Goal: Information Seeking & Learning: Learn about a topic

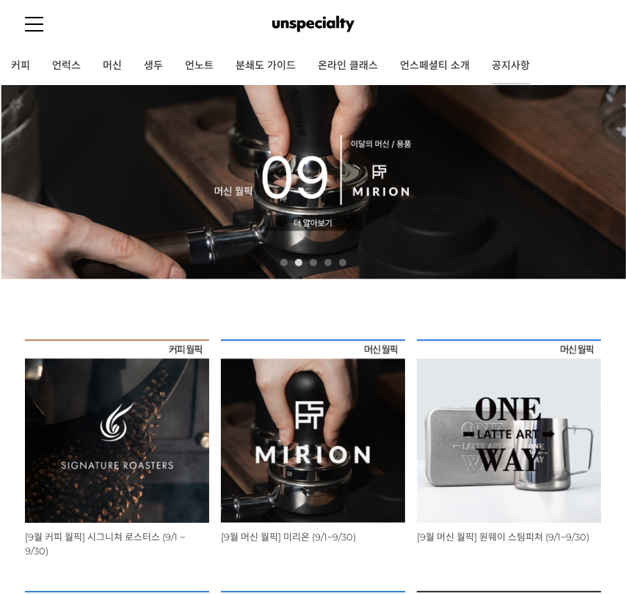
click at [497, 68] on link "공지사항" at bounding box center [511, 66] width 60 height 37
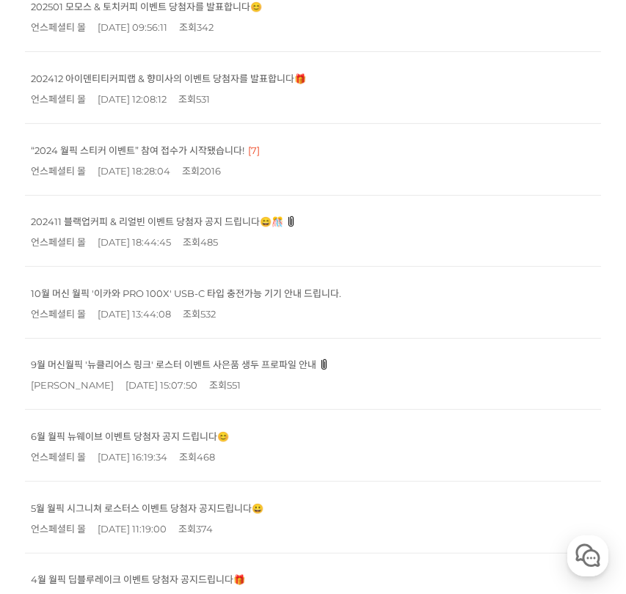
scroll to position [512, 0]
click at [285, 295] on link "10월 머신 월픽 '이카와 PRO 100X' USB-C 타입 충전가능 기기 안내 드립니다." at bounding box center [186, 293] width 310 height 12
